Goal: Obtain resource: Download file/media

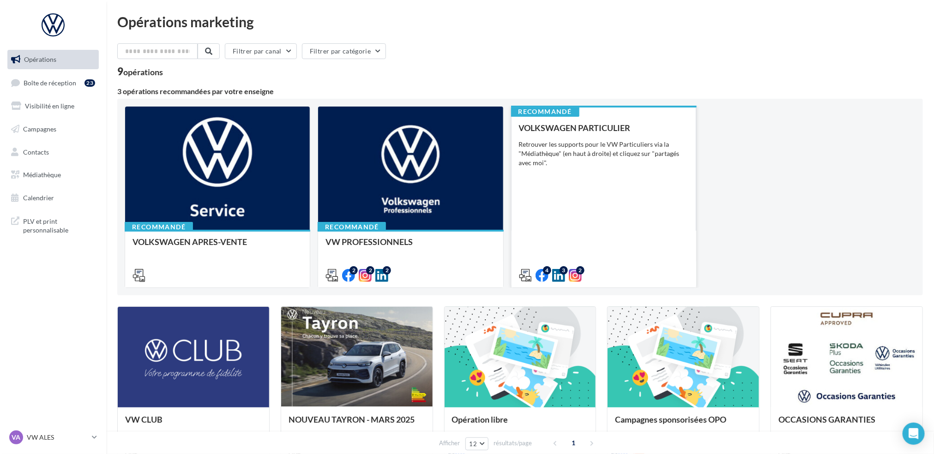
click at [588, 156] on div "Retrouver les supports pour le VW Particuliers via la "Médiathèque" (en haut à …" at bounding box center [604, 154] width 170 height 28
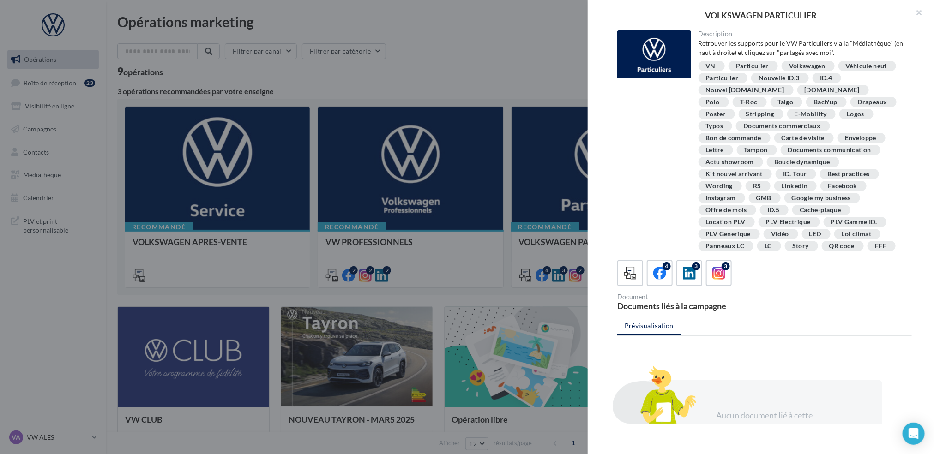
click at [453, 68] on div at bounding box center [467, 227] width 934 height 454
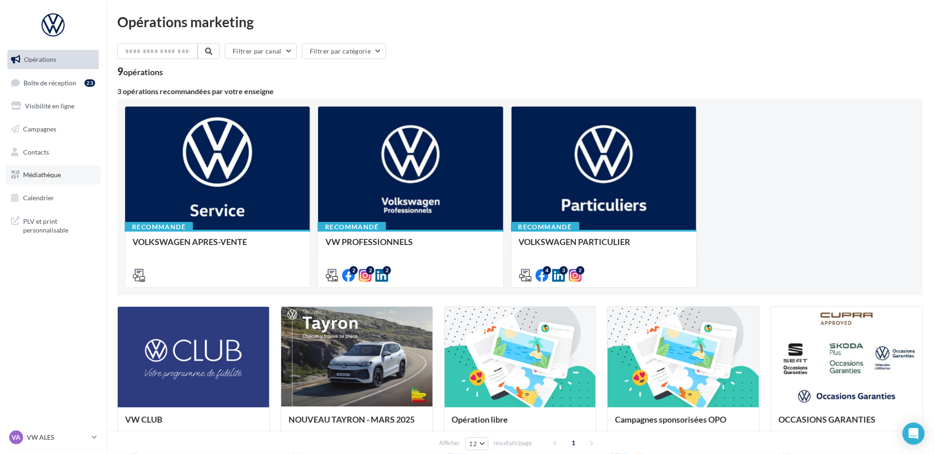
click at [58, 173] on span "Médiathèque" at bounding box center [42, 175] width 38 height 8
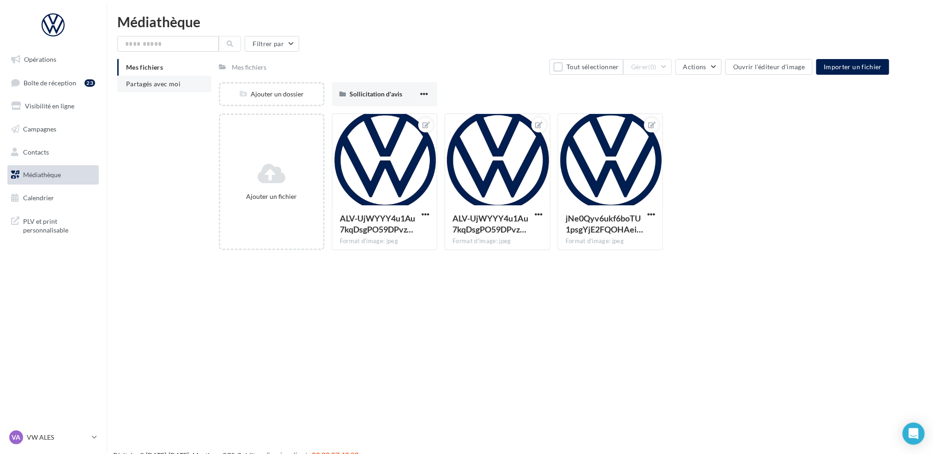
click at [164, 87] on span "Partagés avec moi" at bounding box center [153, 84] width 54 height 8
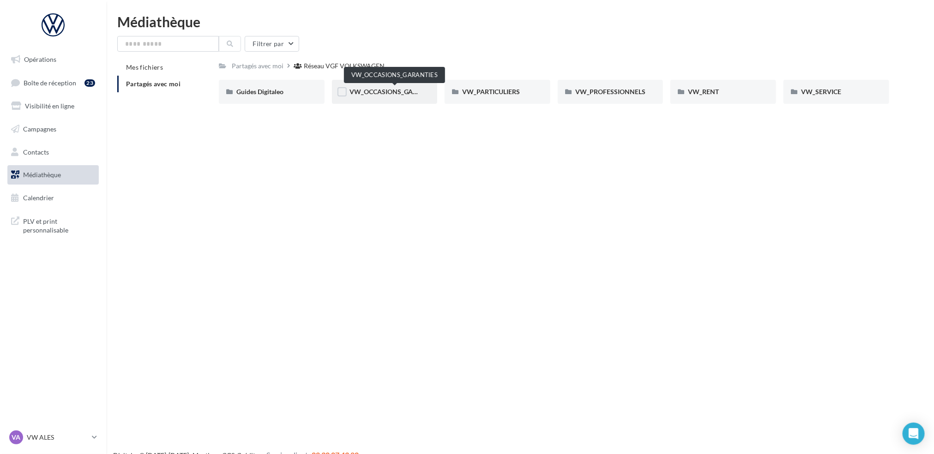
click at [402, 93] on span "VW_OCCASIONS_GARANTIES" at bounding box center [394, 92] width 90 height 8
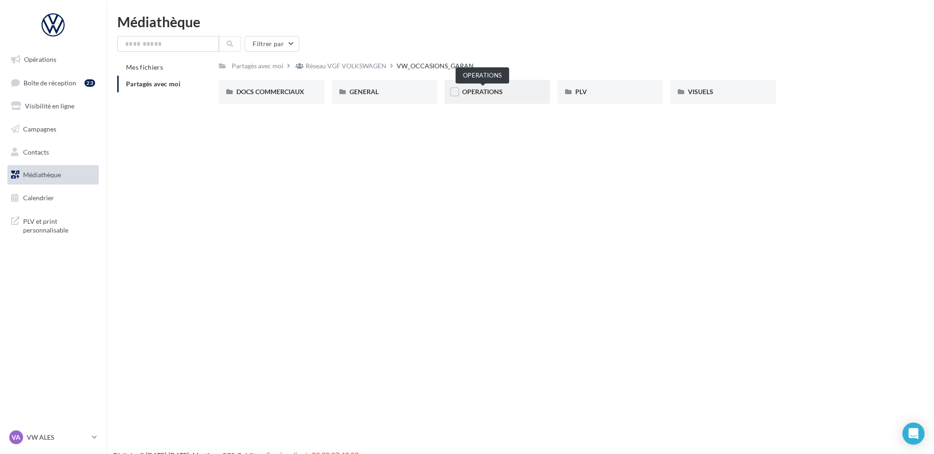
click at [481, 90] on span "OPERATIONS" at bounding box center [482, 92] width 41 height 8
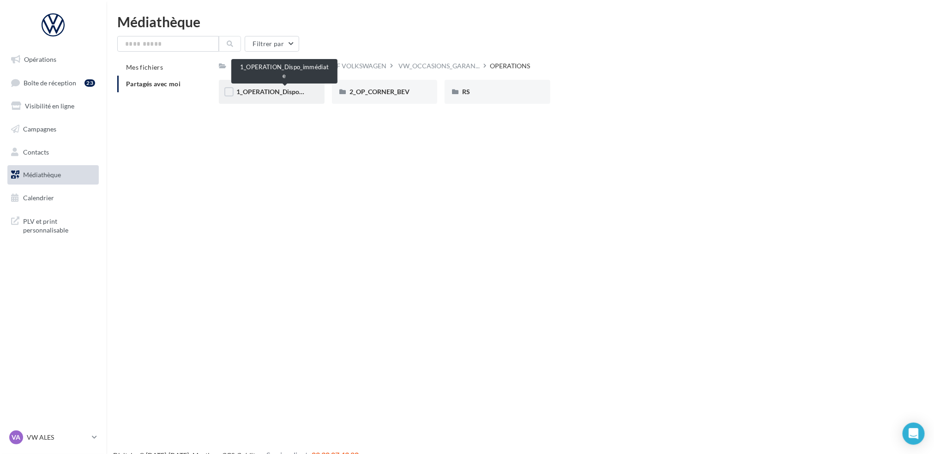
click at [276, 92] on span "1_OPERATION_Dispo_immédiate" at bounding box center [284, 92] width 96 height 8
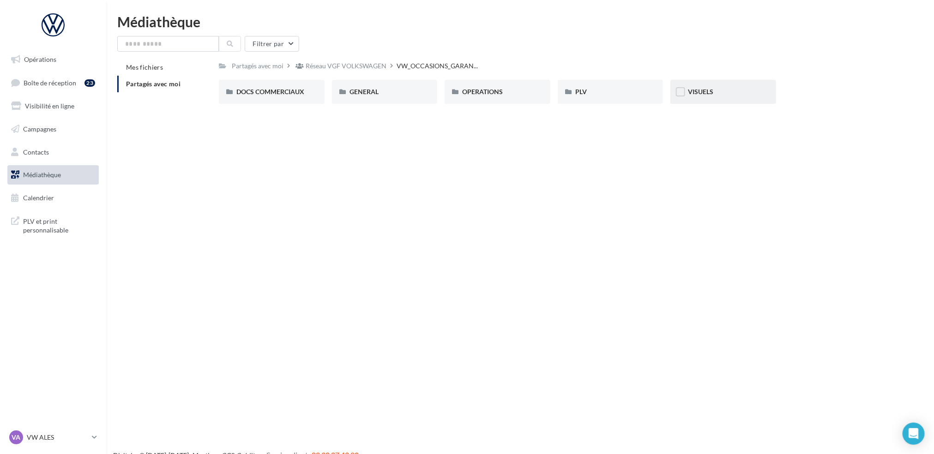
click at [704, 86] on div "VISUELS" at bounding box center [723, 92] width 106 height 24
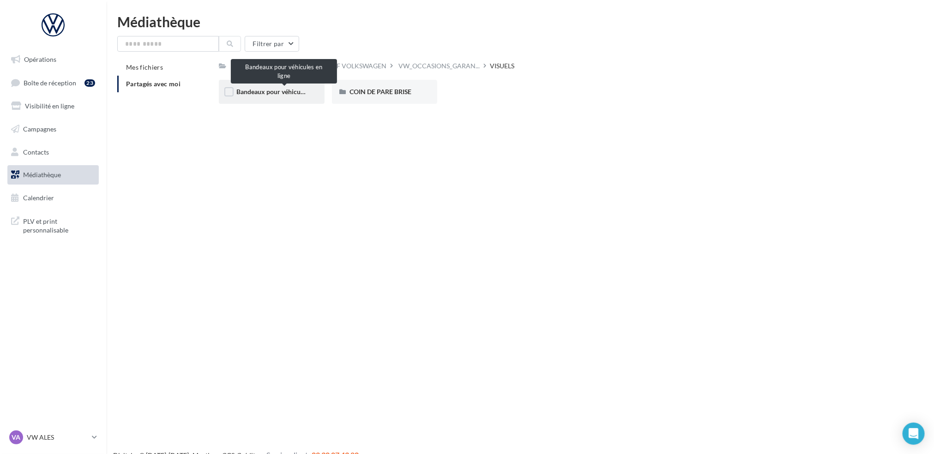
click at [265, 93] on span "Bandeaux pour véhicules en ligne" at bounding box center [284, 92] width 96 height 8
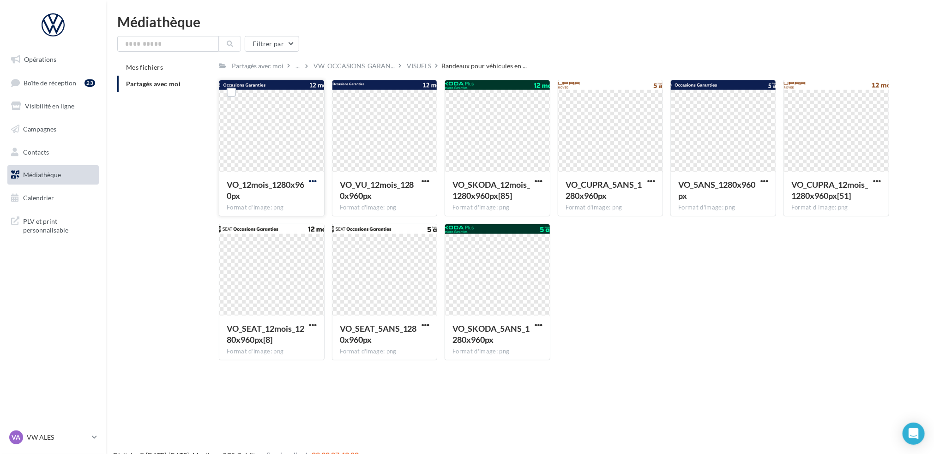
click at [313, 178] on span "button" at bounding box center [313, 181] width 8 height 8
click at [306, 196] on button "Télécharger" at bounding box center [272, 199] width 92 height 24
click at [383, 118] on div at bounding box center [384, 126] width 105 height 92
click at [370, 87] on div at bounding box center [384, 126] width 105 height 92
click at [60, 91] on link "Boîte de réception 23" at bounding box center [53, 83] width 95 height 20
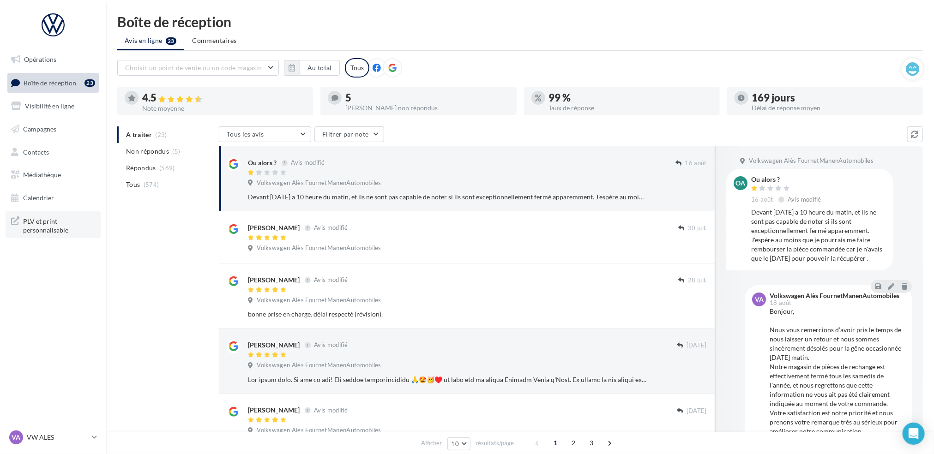
click at [63, 220] on span "PLV et print personnalisable" at bounding box center [59, 225] width 72 height 20
click at [75, 66] on link "Opérations" at bounding box center [53, 59] width 95 height 19
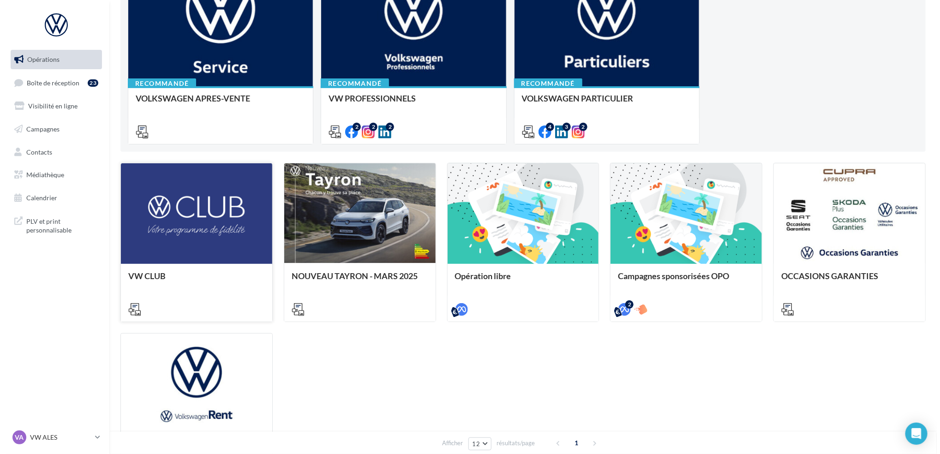
scroll to position [135, 0]
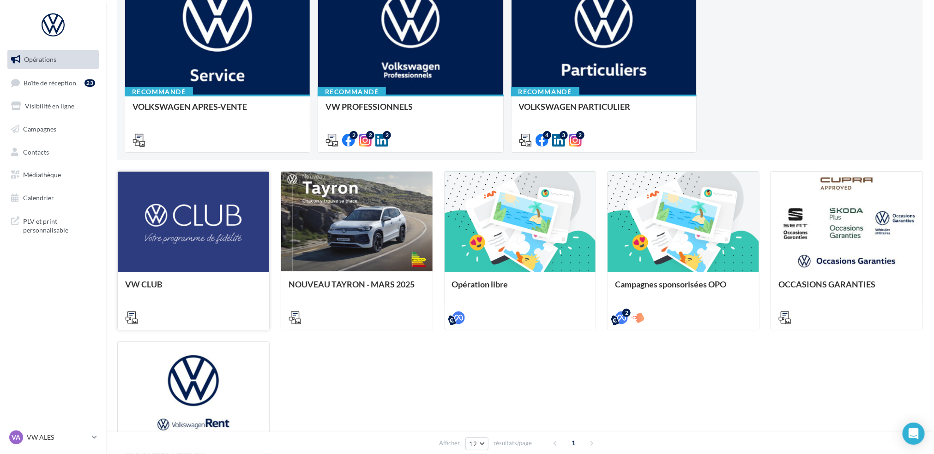
click at [223, 216] on div at bounding box center [193, 223] width 151 height 102
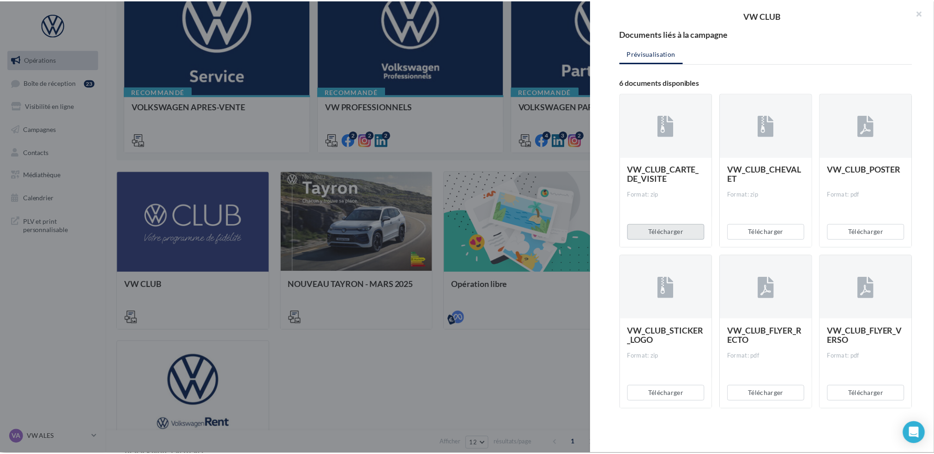
scroll to position [0, 0]
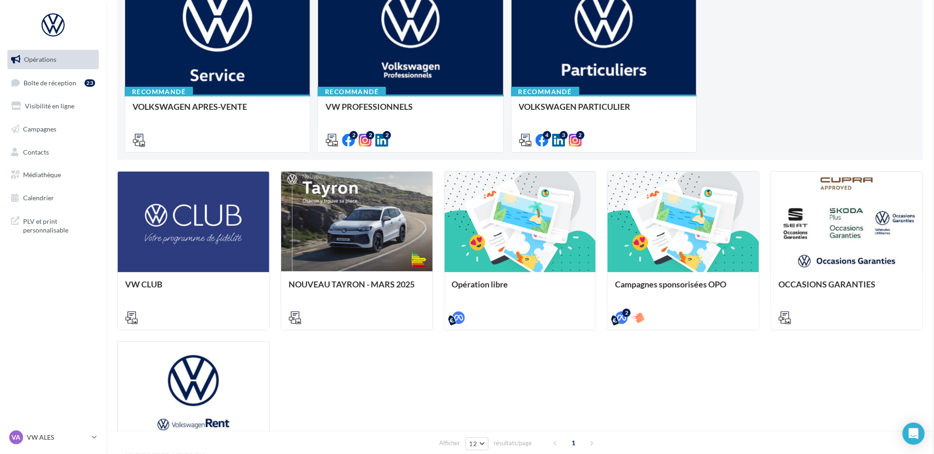
click at [52, 82] on span "Boîte de réception" at bounding box center [50, 82] width 53 height 8
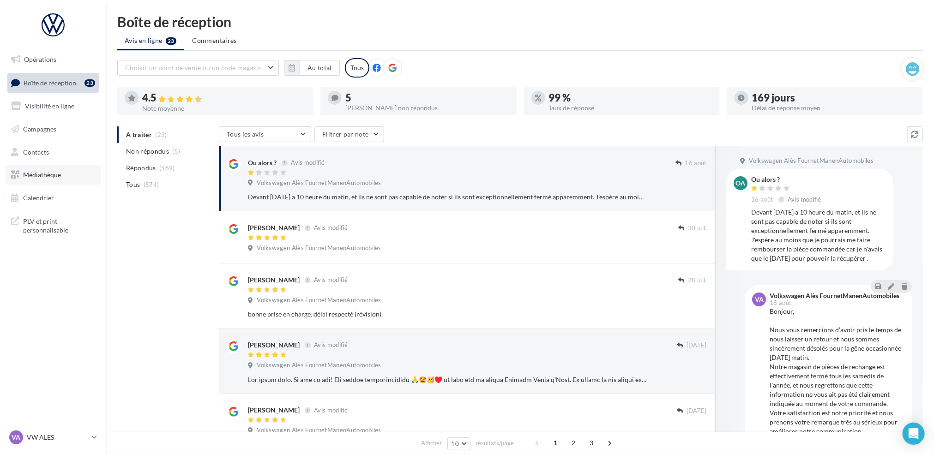
click at [71, 173] on link "Médiathèque" at bounding box center [53, 174] width 95 height 19
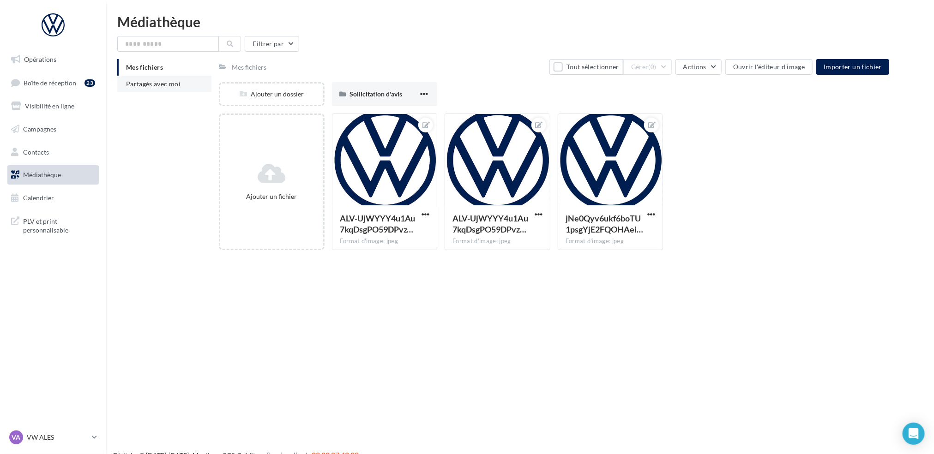
click at [164, 84] on span "Partagés avec moi" at bounding box center [153, 84] width 54 height 8
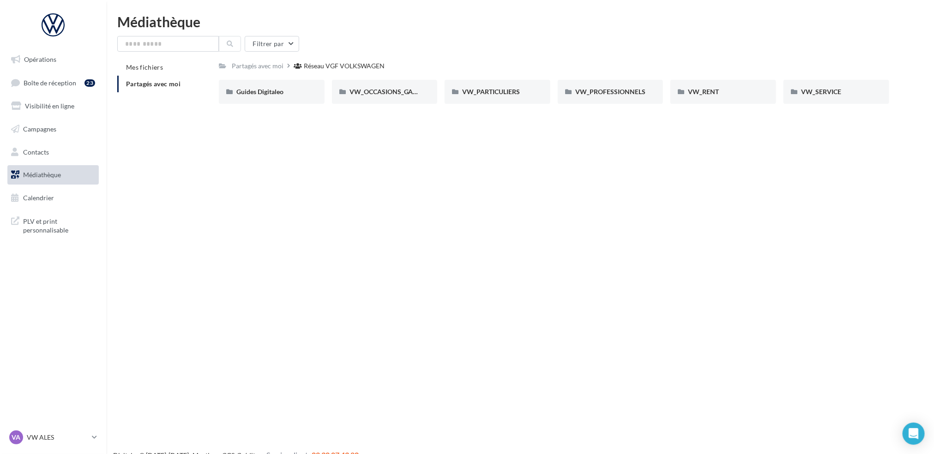
click at [169, 83] on span "Partagés avec moi" at bounding box center [153, 84] width 54 height 8
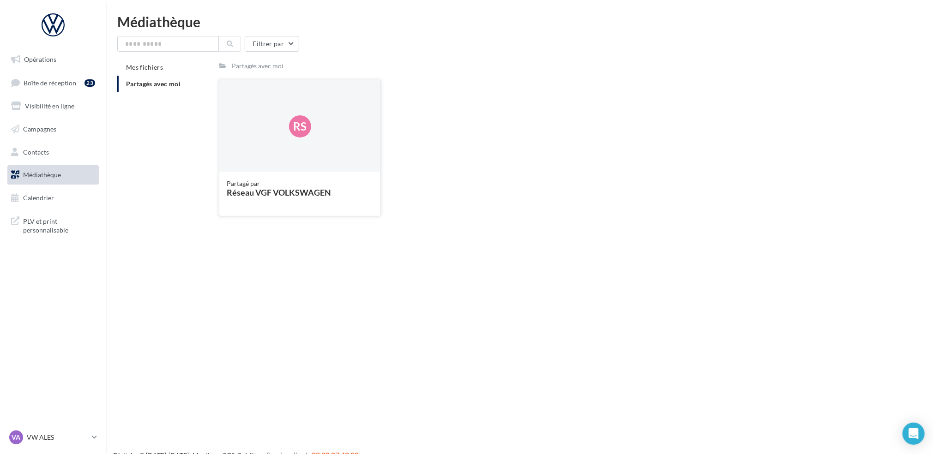
click at [332, 162] on div "Rs" at bounding box center [299, 126] width 161 height 92
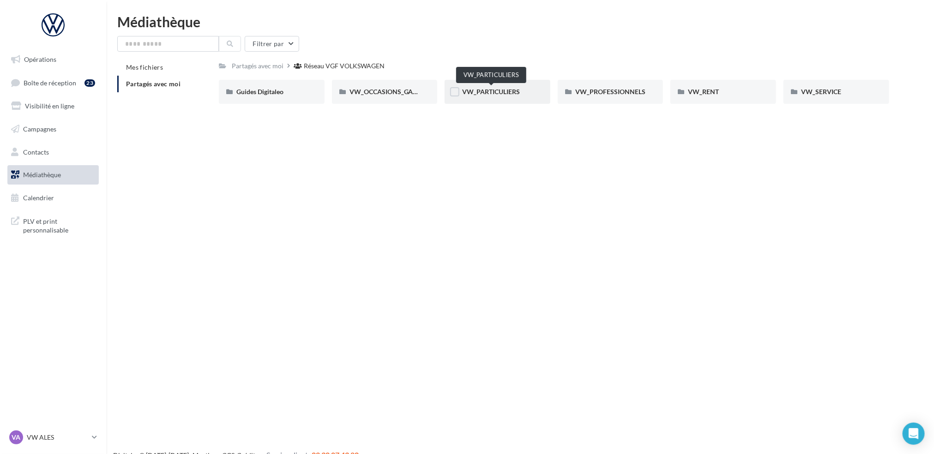
click at [510, 91] on span "VW_PARTICULIERS" at bounding box center [491, 92] width 58 height 8
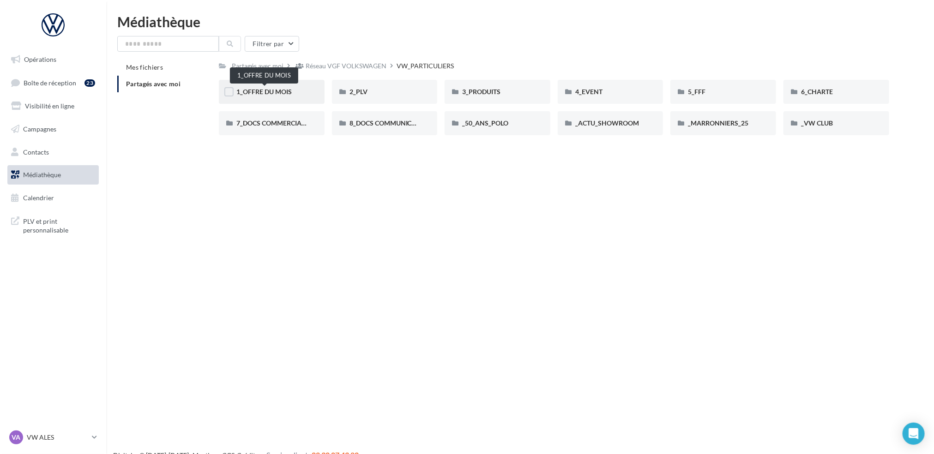
click at [283, 94] on span "1_OFFRE DU MOIS" at bounding box center [263, 92] width 55 height 8
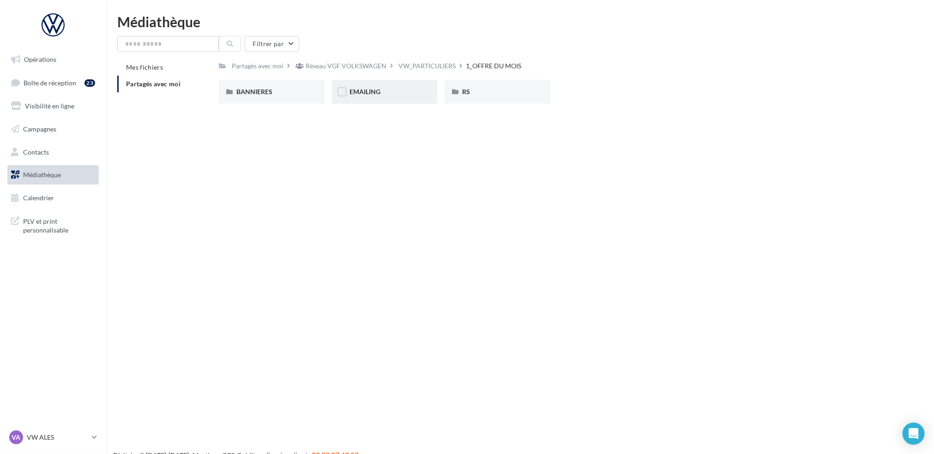
click at [367, 98] on div "EMAILING" at bounding box center [385, 92] width 106 height 24
click at [275, 95] on div "BANNIERES" at bounding box center [271, 91] width 71 height 9
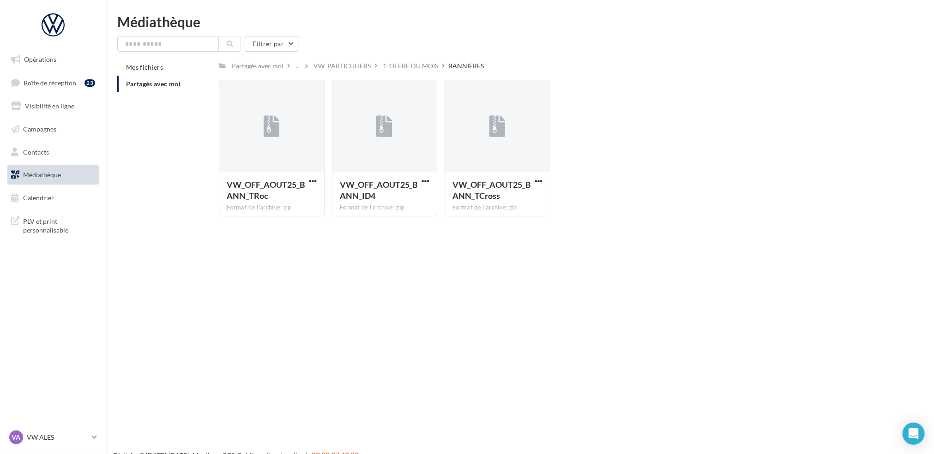
click at [171, 80] on span "Partagés avec moi" at bounding box center [153, 84] width 54 height 8
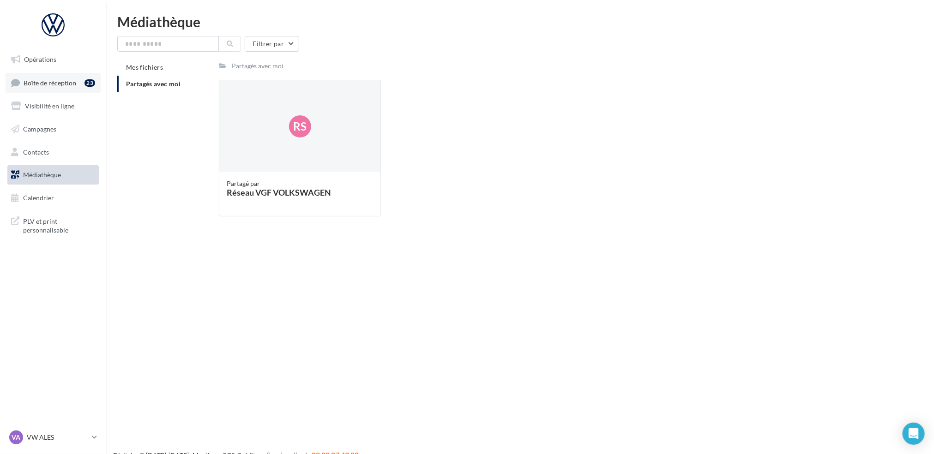
click at [37, 78] on link "Boîte de réception 23" at bounding box center [53, 83] width 95 height 20
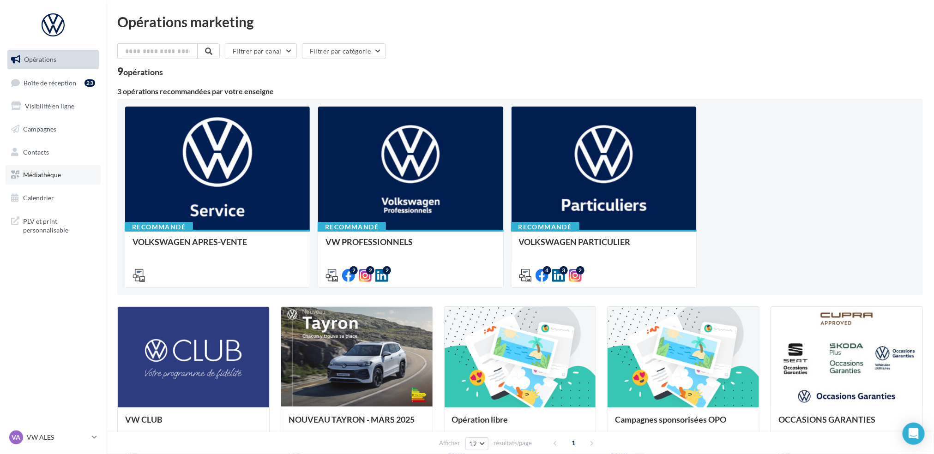
click at [66, 168] on link "Médiathèque" at bounding box center [53, 174] width 95 height 19
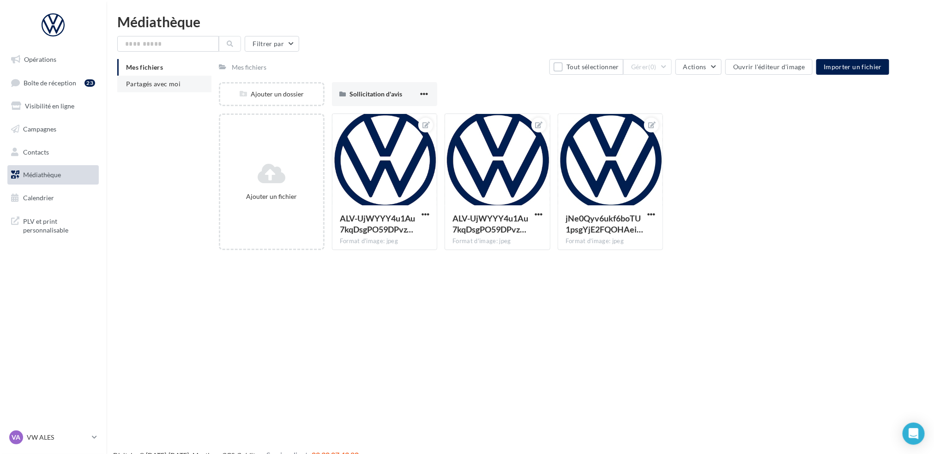
click at [164, 80] on span "Partagés avec moi" at bounding box center [153, 84] width 54 height 8
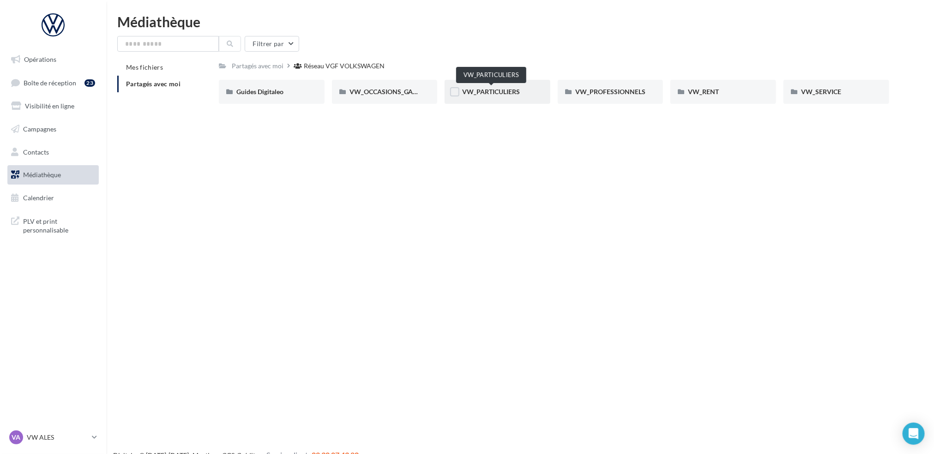
click at [506, 90] on span "VW_PARTICULIERS" at bounding box center [491, 92] width 58 height 8
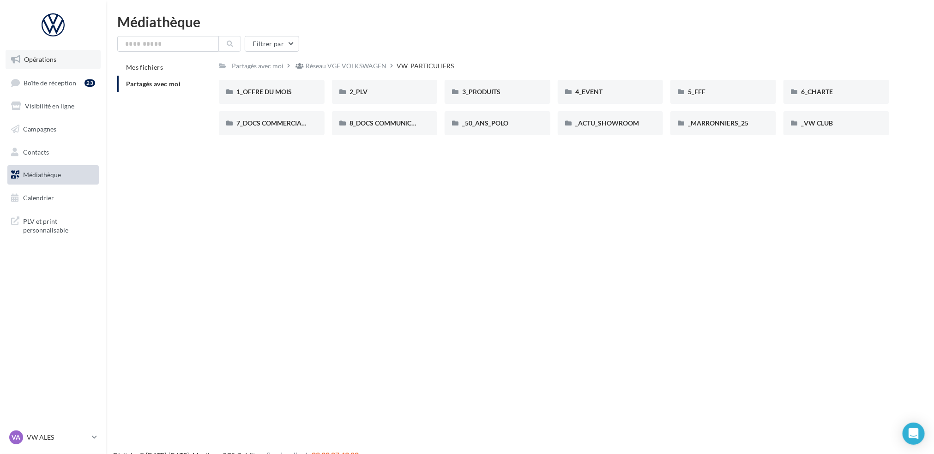
click at [59, 57] on link "Opérations" at bounding box center [53, 59] width 95 height 19
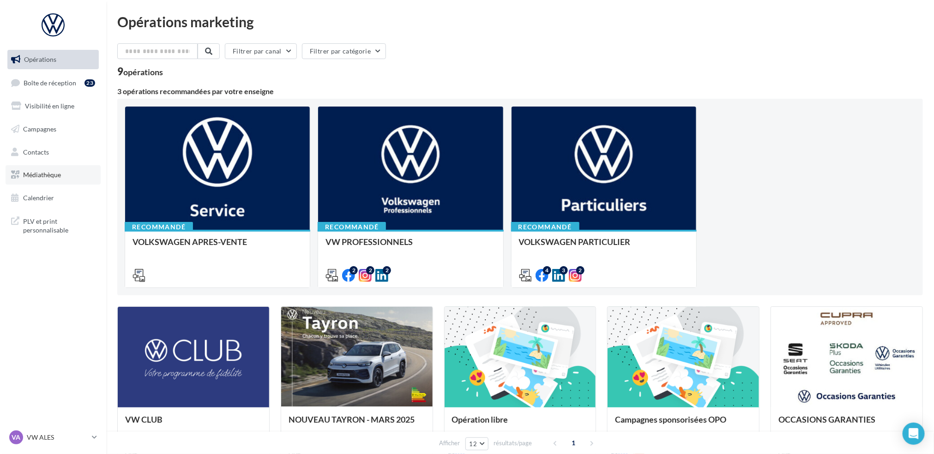
click at [71, 181] on link "Médiathèque" at bounding box center [53, 174] width 95 height 19
